Goal: Task Accomplishment & Management: Use online tool/utility

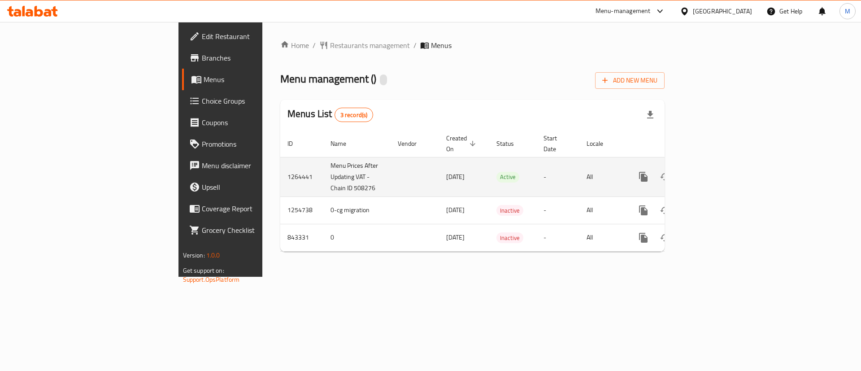
click at [714, 171] on icon "enhanced table" at bounding box center [708, 176] width 11 height 11
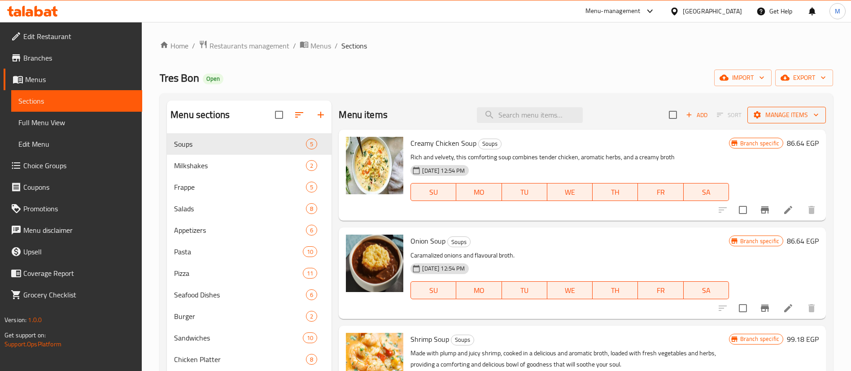
click at [812, 111] on icon "button" at bounding box center [816, 114] width 9 height 9
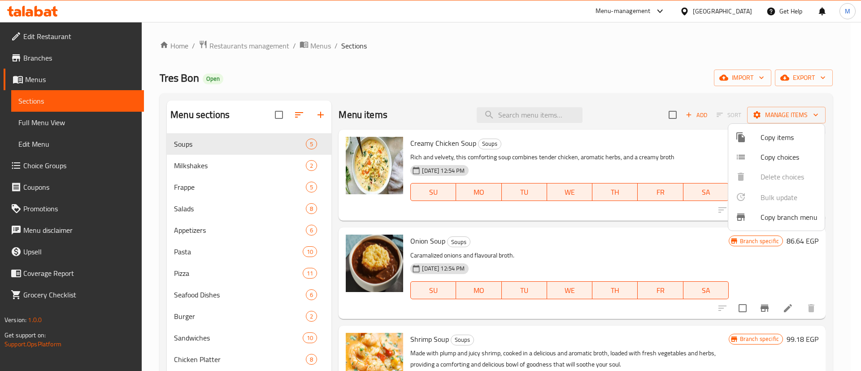
click at [796, 220] on span "Copy branch menu" at bounding box center [789, 217] width 57 height 11
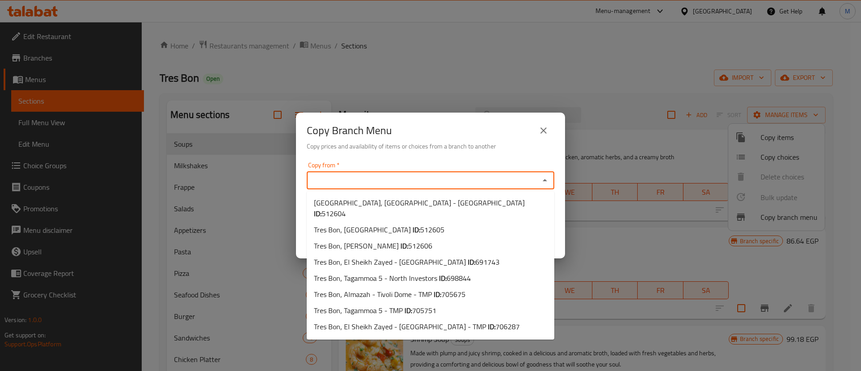
click at [428, 178] on input "Copy from   *" at bounding box center [423, 180] width 227 height 13
click at [469, 271] on span "698844" at bounding box center [459, 277] width 24 height 13
type input "Tres Bon, Tagammoa 5 - North Investors"
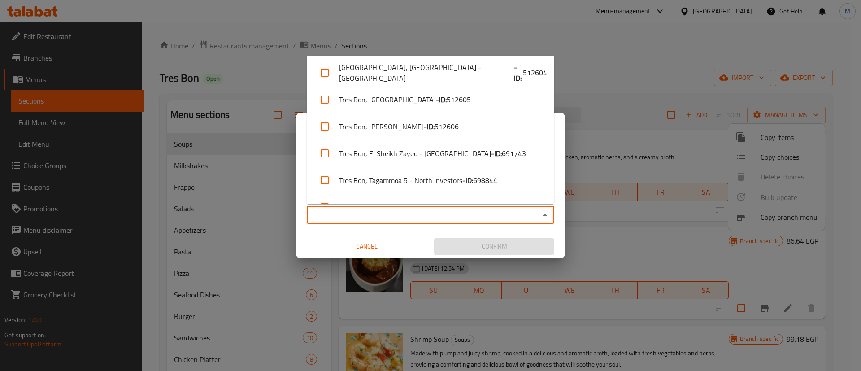
click at [402, 215] on input "Copy to   *" at bounding box center [423, 215] width 227 height 13
click at [322, 69] on input "checkbox" at bounding box center [325, 73] width 22 height 22
checkbox input "true"
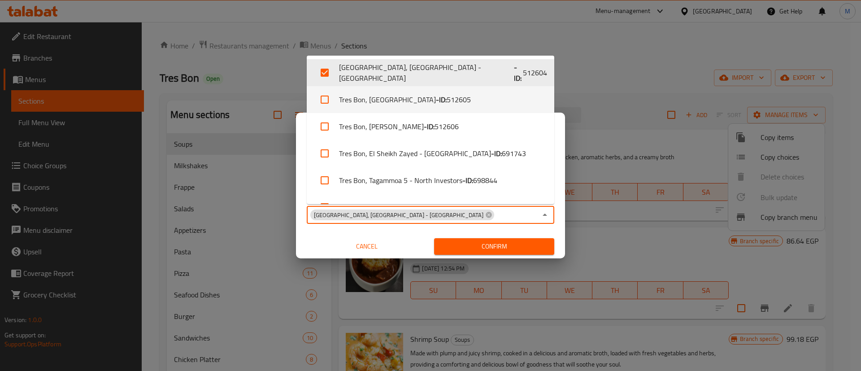
click at [327, 101] on input "checkbox" at bounding box center [325, 100] width 22 height 22
checkbox input "true"
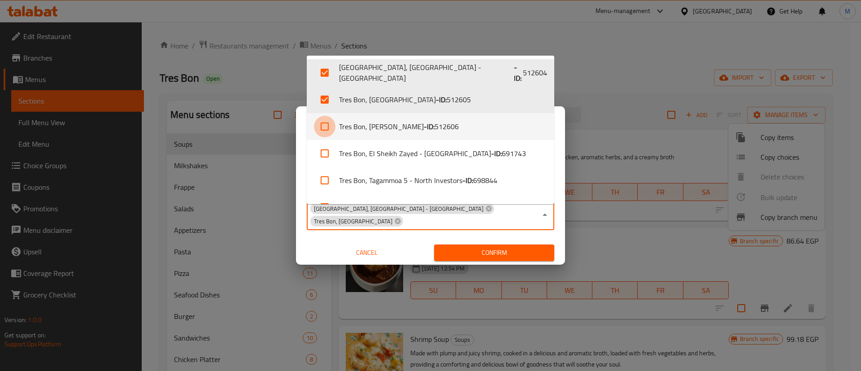
click at [324, 120] on input "checkbox" at bounding box center [325, 127] width 22 height 22
checkbox input "true"
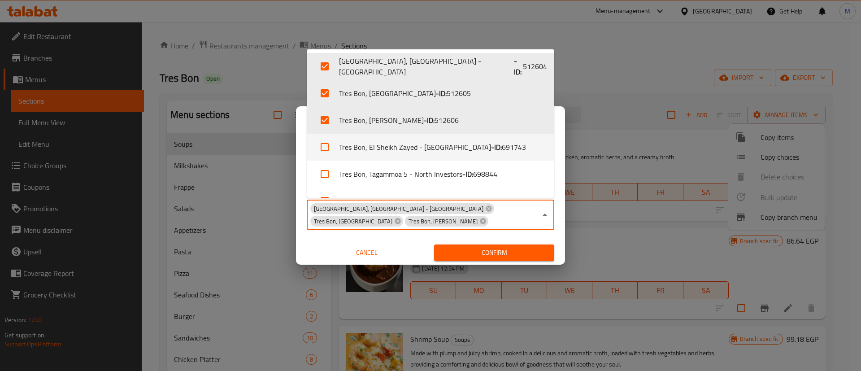
click at [326, 146] on input "checkbox" at bounding box center [325, 147] width 22 height 22
checkbox input "true"
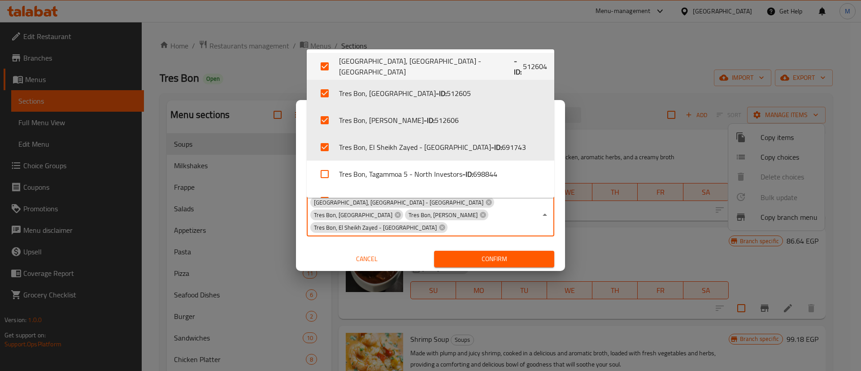
scroll to position [67, 0]
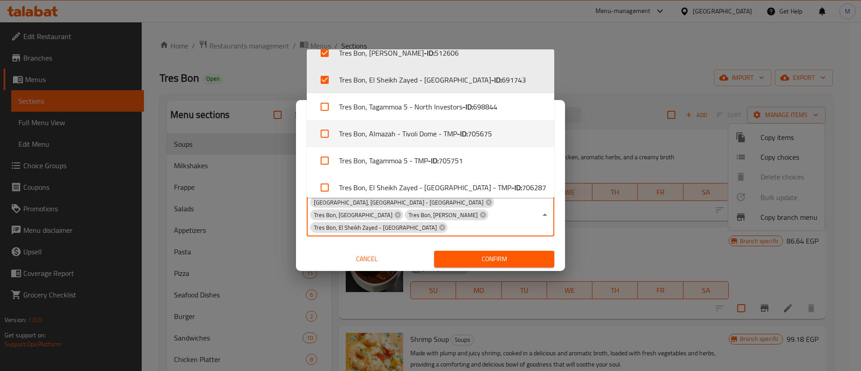
click at [327, 132] on input "checkbox" at bounding box center [325, 134] width 22 height 22
checkbox input "true"
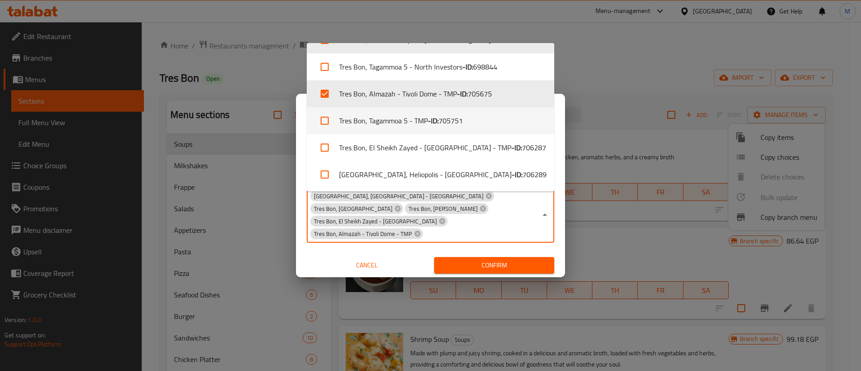
click at [323, 117] on input "checkbox" at bounding box center [325, 121] width 22 height 22
checkbox input "true"
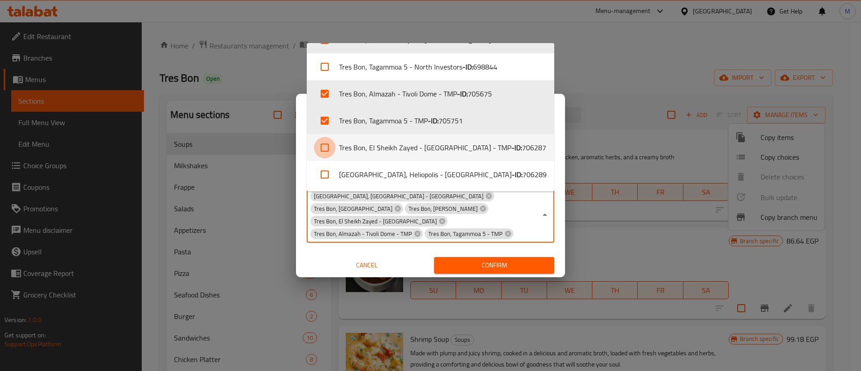
click at [322, 148] on input "checkbox" at bounding box center [325, 148] width 22 height 22
checkbox input "true"
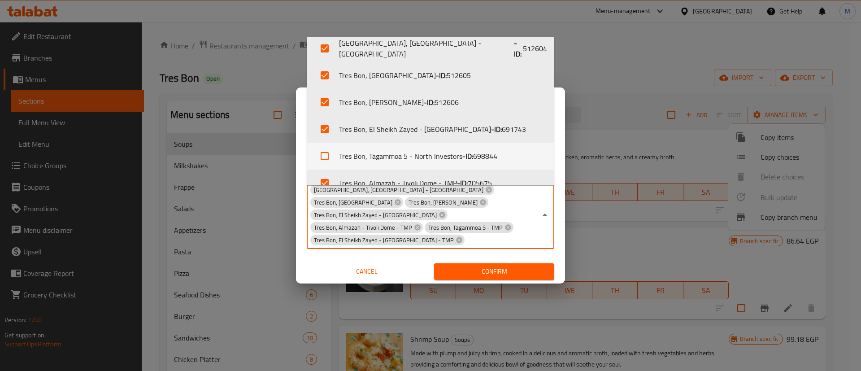
scroll to position [101, 0]
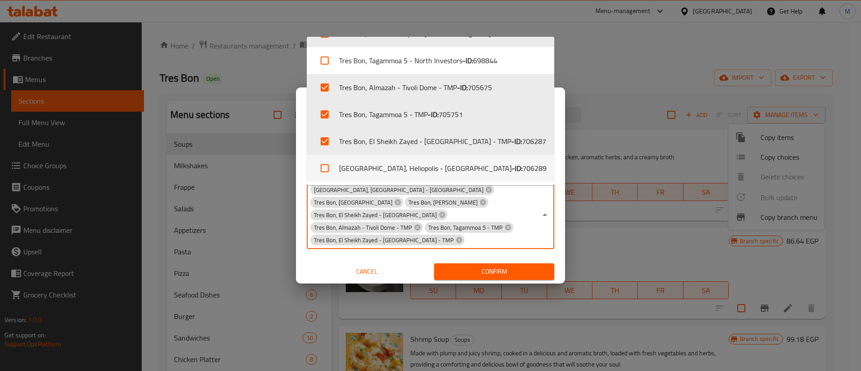
click at [325, 165] on input "checkbox" at bounding box center [325, 168] width 22 height 22
checkbox input "true"
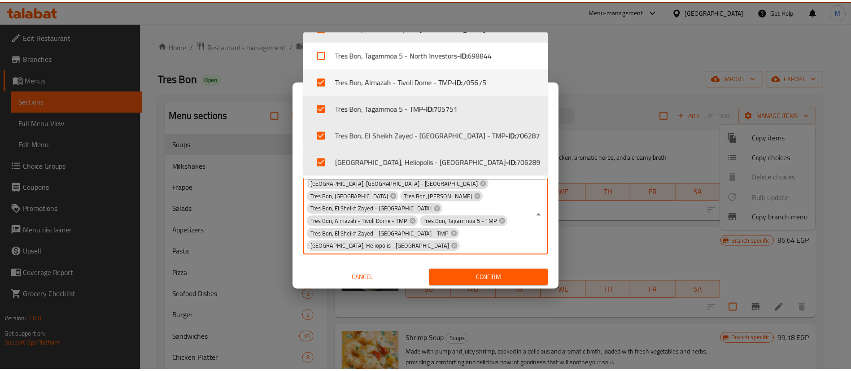
scroll to position [5, 0]
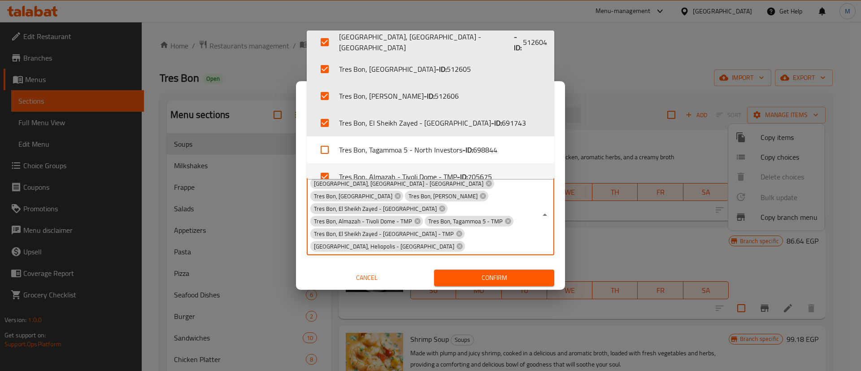
click at [505, 266] on div "Copy Branch Menu Copy prices and availability of items or choices from a branch…" at bounding box center [430, 185] width 861 height 371
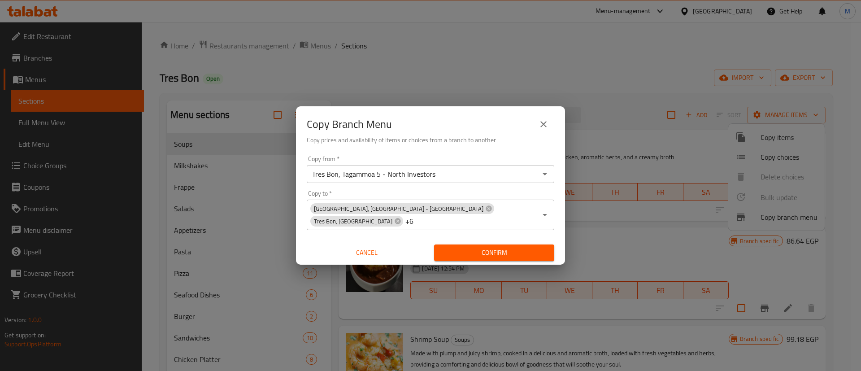
click at [489, 249] on span "Confirm" at bounding box center [494, 252] width 106 height 11
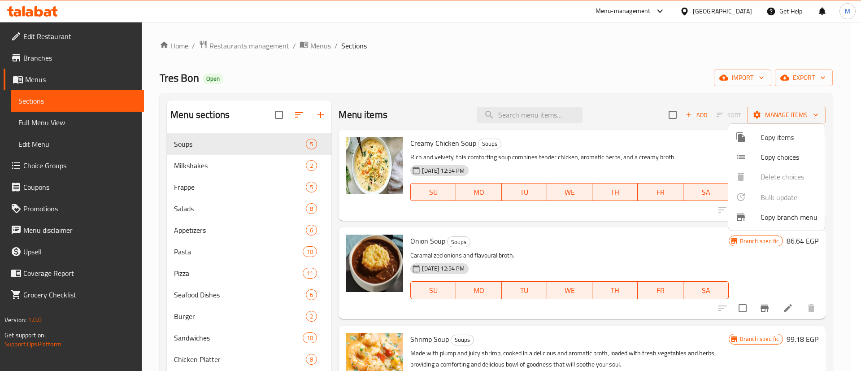
click at [46, 13] on div at bounding box center [430, 185] width 861 height 371
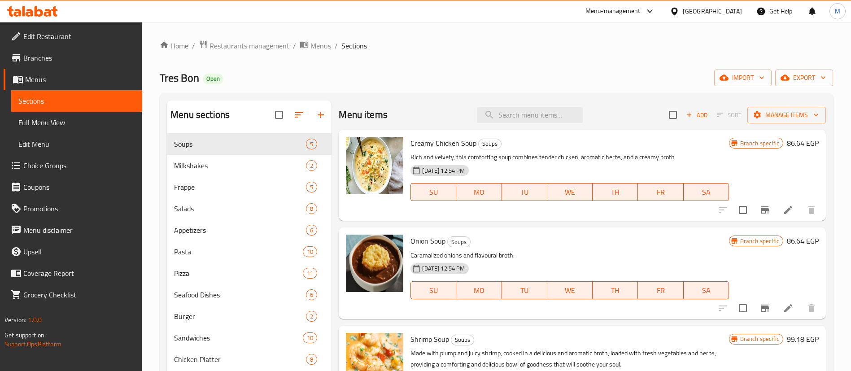
click at [37, 15] on icon at bounding box center [39, 11] width 9 height 11
